Goal: Task Accomplishment & Management: Use online tool/utility

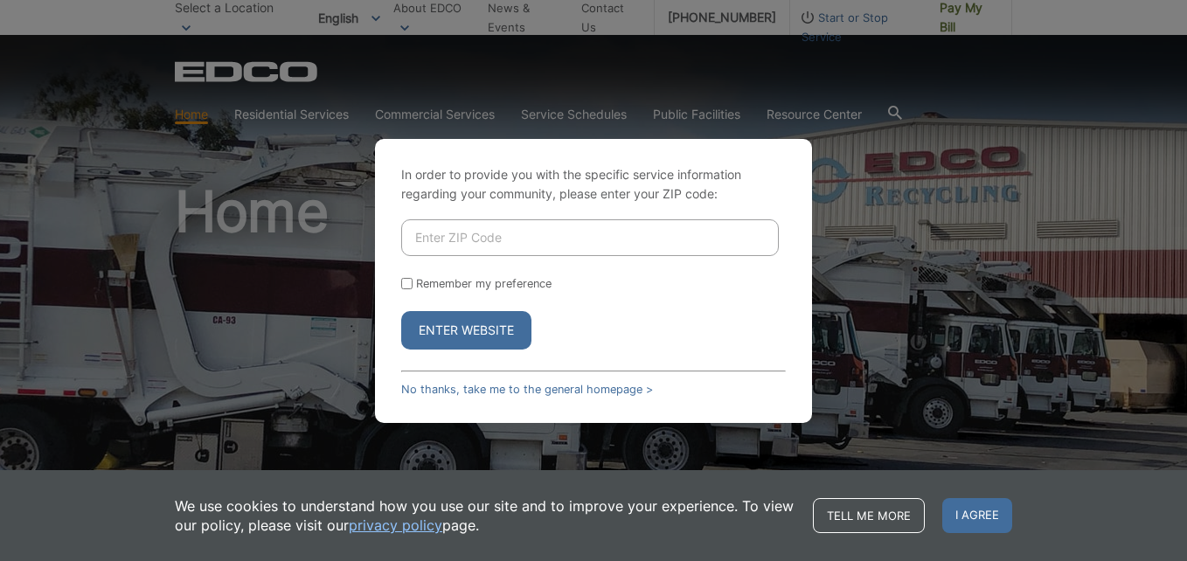
click at [482, 246] on input "Enter ZIP Code" at bounding box center [589, 237] width 377 height 37
type input "92083"
click at [478, 329] on button "Enter Website" at bounding box center [466, 330] width 130 height 38
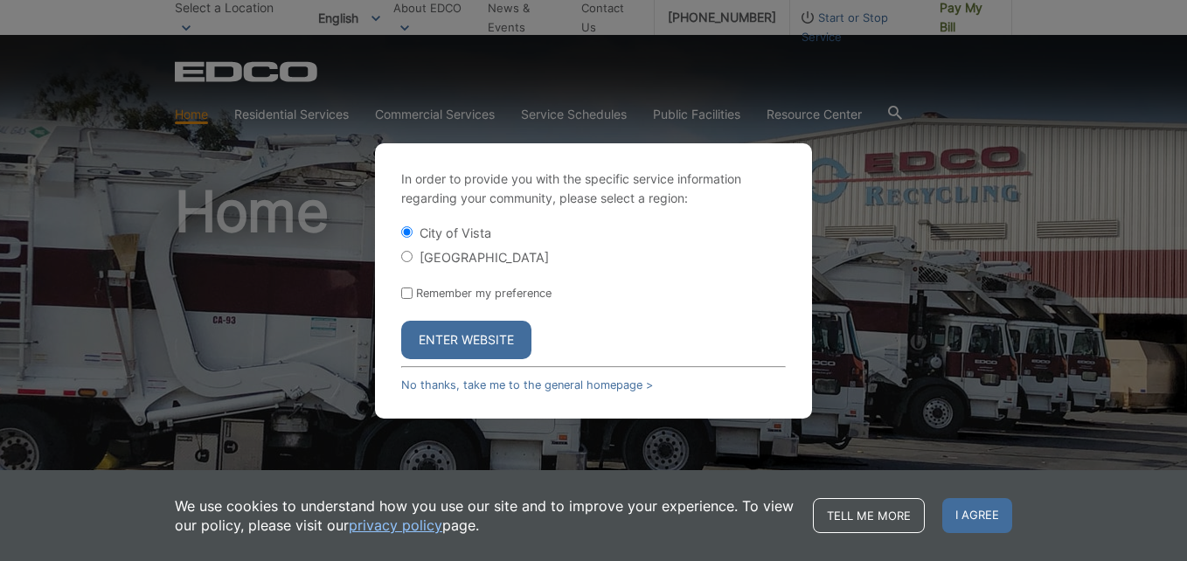
click at [504, 352] on button "Enter Website" at bounding box center [466, 340] width 130 height 38
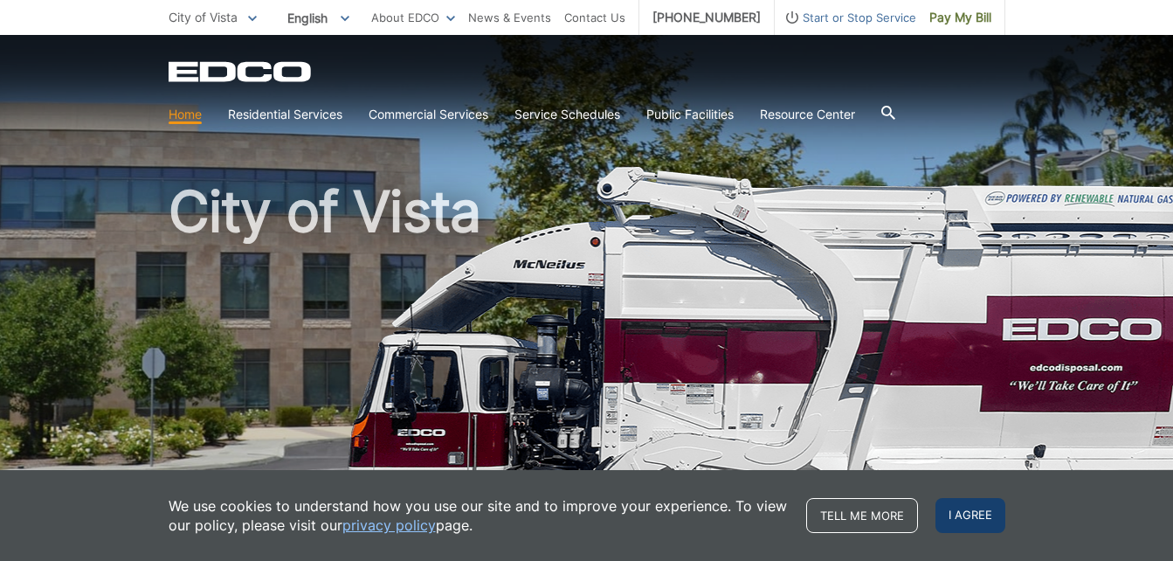
click at [986, 516] on span "I agree" at bounding box center [971, 515] width 70 height 35
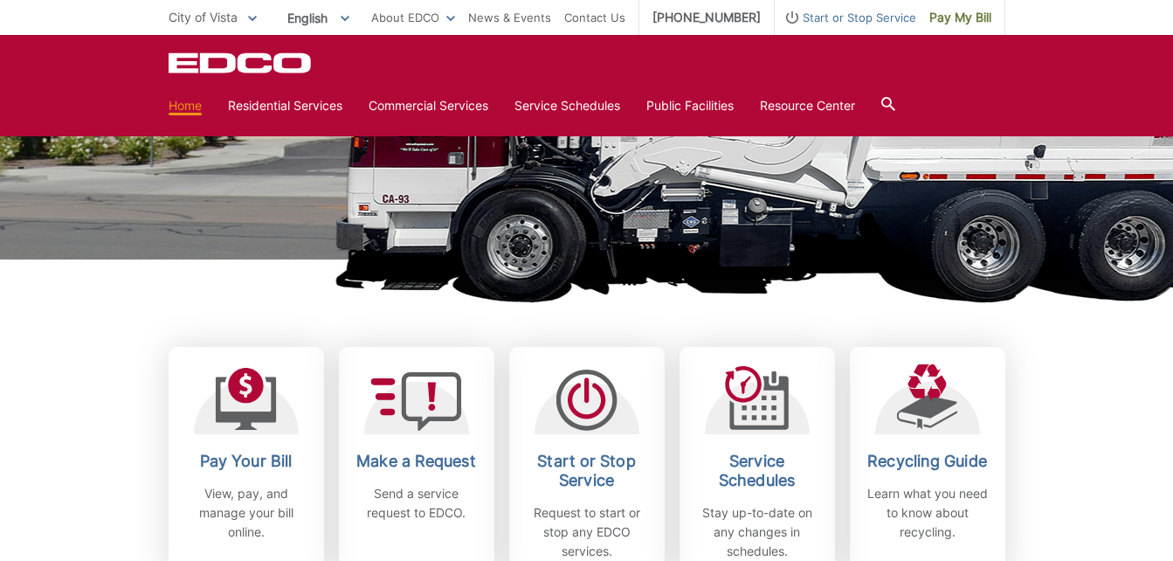
scroll to position [250, 0]
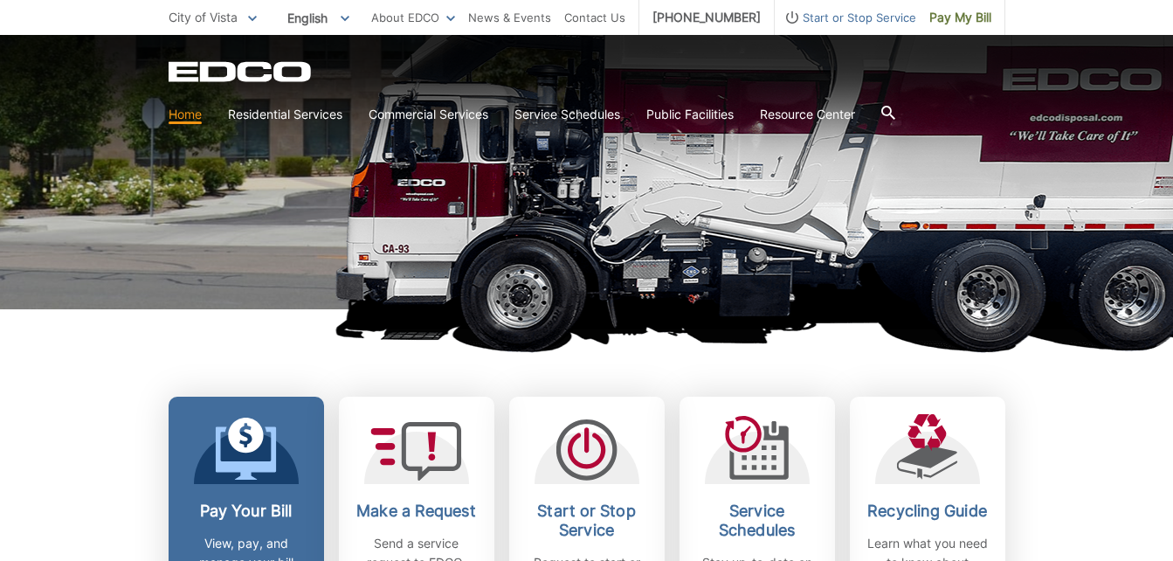
click at [239, 451] on icon at bounding box center [246, 436] width 36 height 36
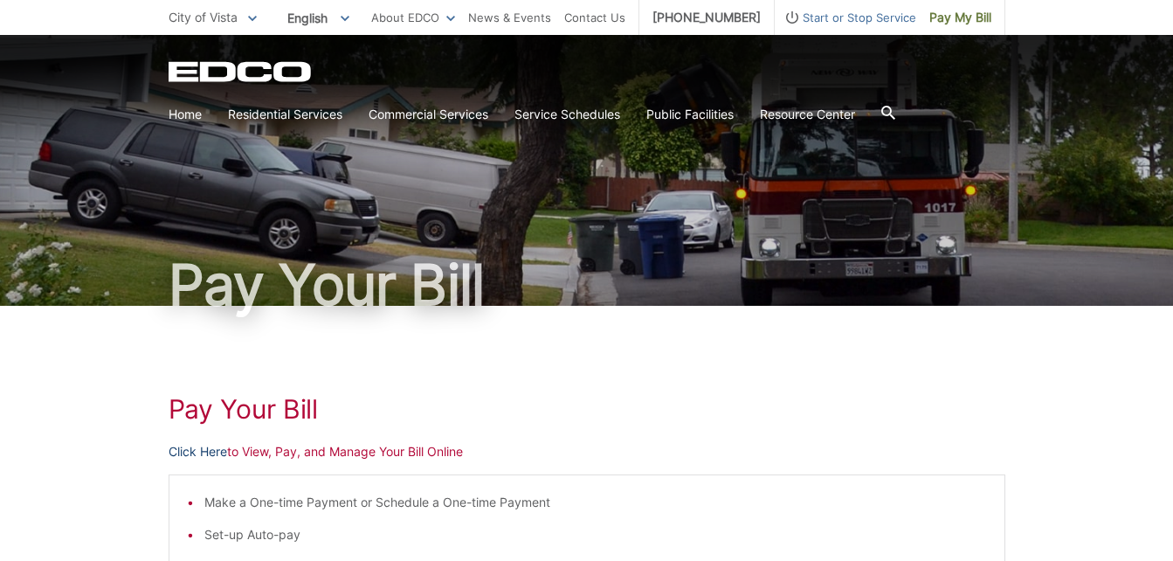
click at [212, 453] on link "Click Here" at bounding box center [198, 451] width 59 height 19
